Goal: Task Accomplishment & Management: Use online tool/utility

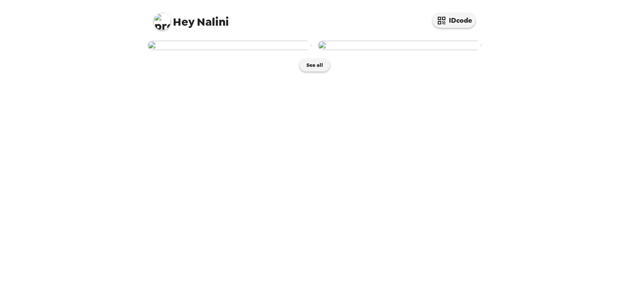
click at [411, 50] on img at bounding box center [399, 45] width 163 height 9
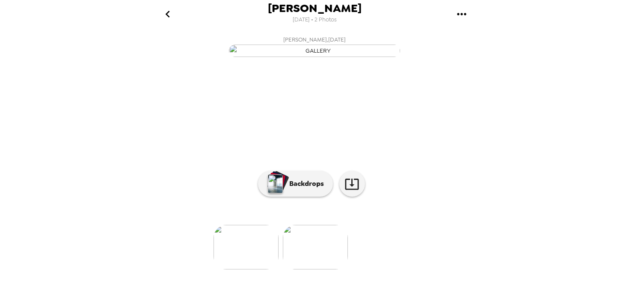
scroll to position [65, 0]
click at [307, 189] on p "Backdrops" at bounding box center [304, 183] width 39 height 10
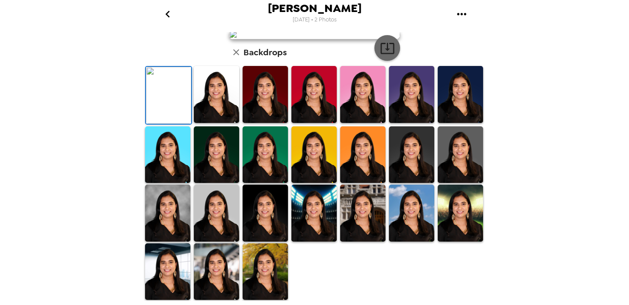
click at [388, 56] on icon "button" at bounding box center [387, 48] width 15 height 15
click at [417, 159] on img at bounding box center [411, 154] width 45 height 57
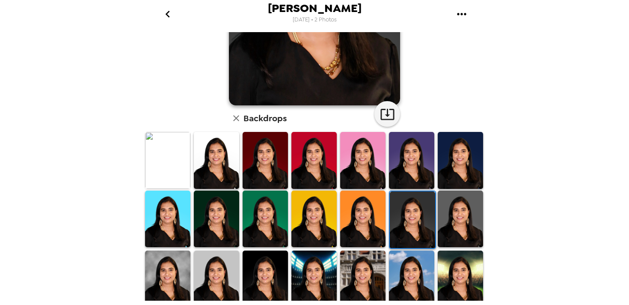
scroll to position [169, 0]
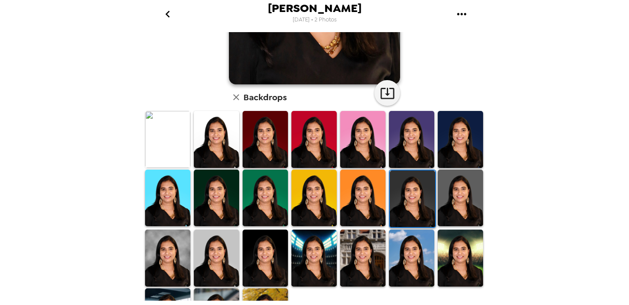
click at [454, 182] on img at bounding box center [460, 197] width 45 height 57
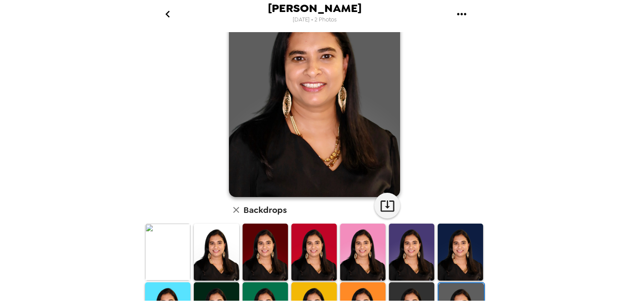
scroll to position [0, 0]
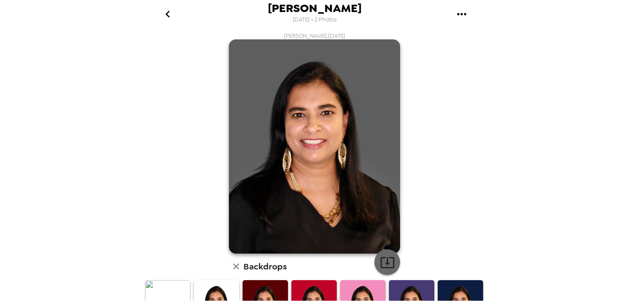
click at [385, 258] on icon "button" at bounding box center [387, 262] width 15 height 15
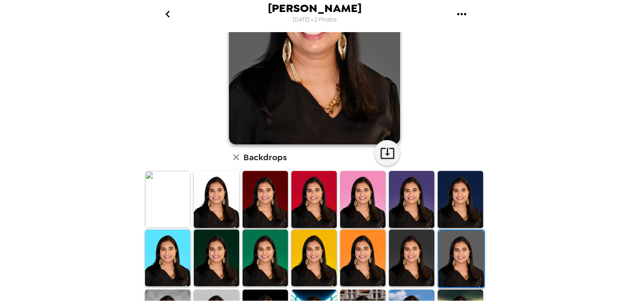
scroll to position [210, 0]
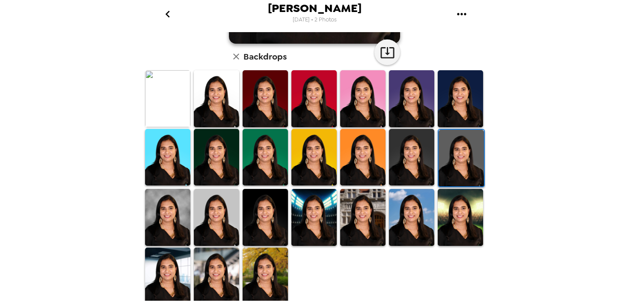
click at [173, 221] on img at bounding box center [167, 217] width 45 height 57
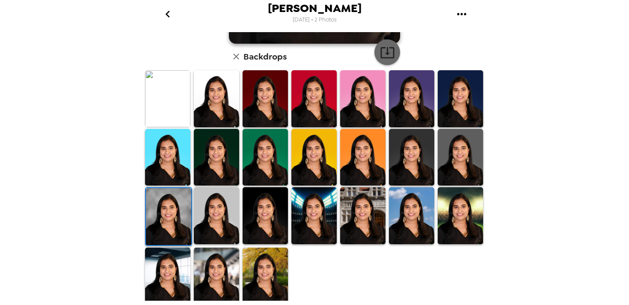
click at [385, 47] on icon "button" at bounding box center [387, 52] width 15 height 15
click at [313, 209] on img at bounding box center [313, 215] width 45 height 57
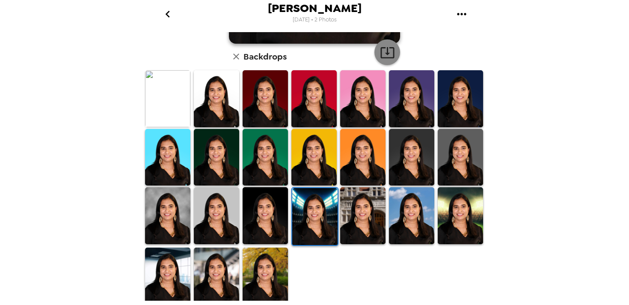
click at [384, 53] on icon "button" at bounding box center [387, 52] width 14 height 11
click at [357, 206] on img at bounding box center [362, 215] width 45 height 57
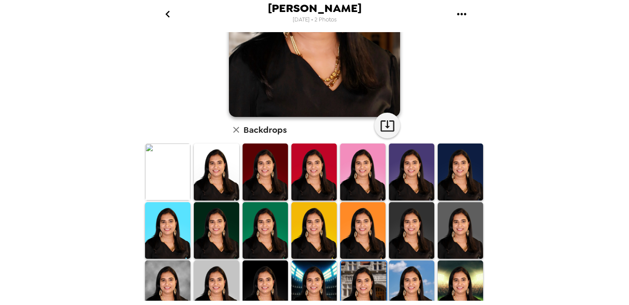
scroll to position [103, 0]
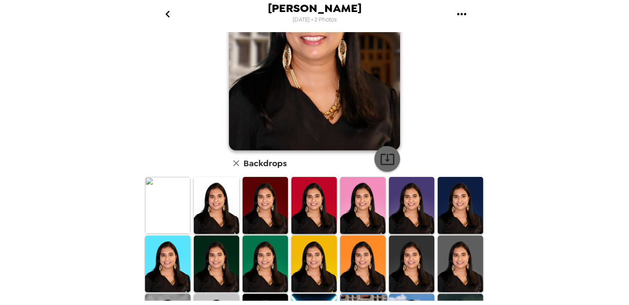
click at [386, 160] on icon "button" at bounding box center [387, 158] width 15 height 15
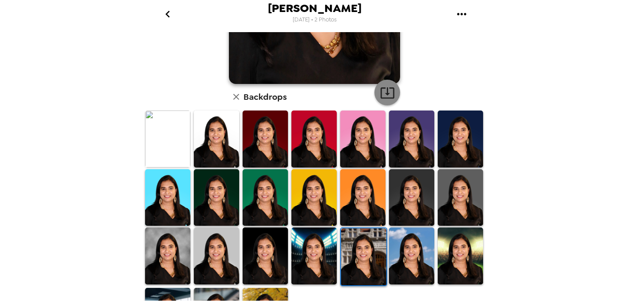
scroll to position [210, 0]
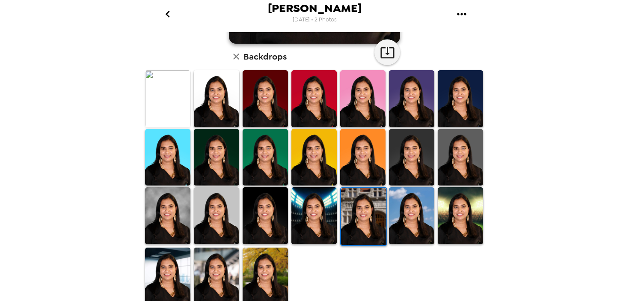
click at [450, 226] on img at bounding box center [460, 215] width 45 height 57
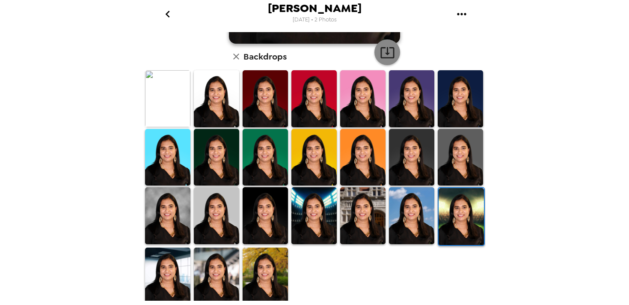
click at [383, 53] on icon "button" at bounding box center [387, 52] width 14 height 11
click at [173, 268] on img at bounding box center [167, 275] width 45 height 57
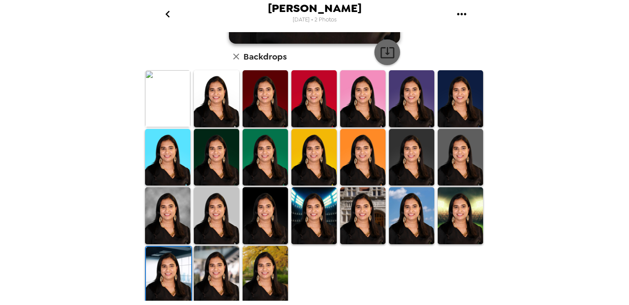
click at [387, 53] on icon "button" at bounding box center [387, 52] width 15 height 15
click at [225, 273] on img at bounding box center [216, 274] width 45 height 57
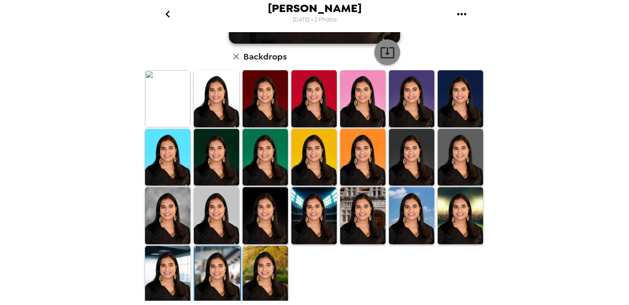
click at [384, 50] on icon "button" at bounding box center [387, 52] width 14 height 11
click at [259, 288] on img at bounding box center [265, 274] width 45 height 57
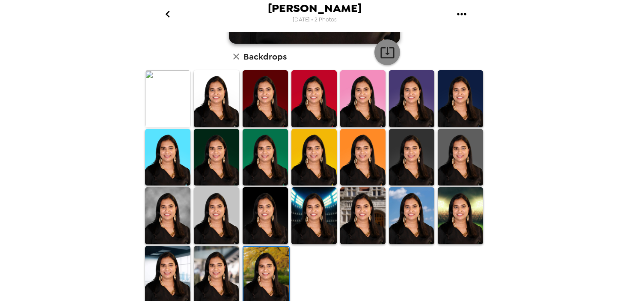
click at [389, 51] on icon "button" at bounding box center [387, 52] width 15 height 15
